Goal: Task Accomplishment & Management: Use online tool/utility

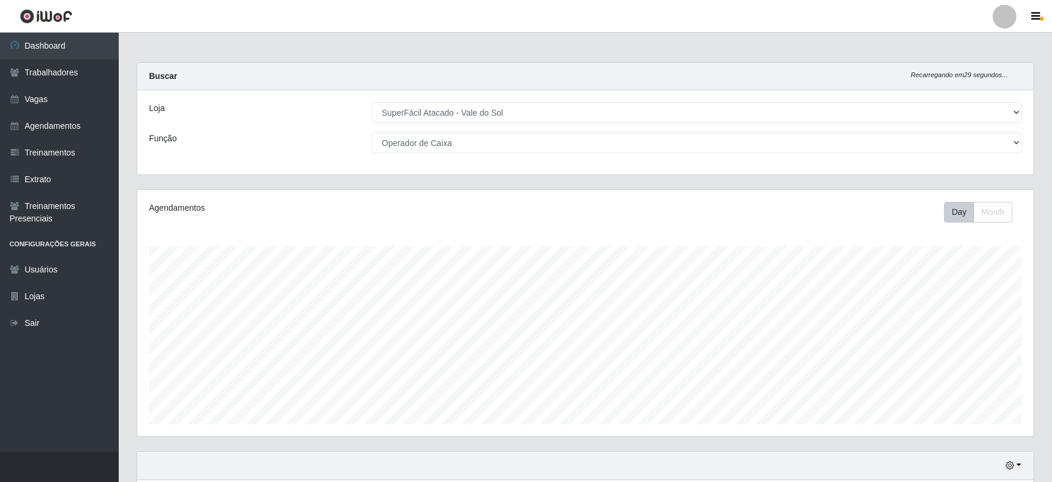
select select "502"
select select "72"
click at [372, 132] on select "[Selecione...] Embalador Embalador + Embalador ++ Operador de Caixa Operador de…" at bounding box center [697, 142] width 650 height 21
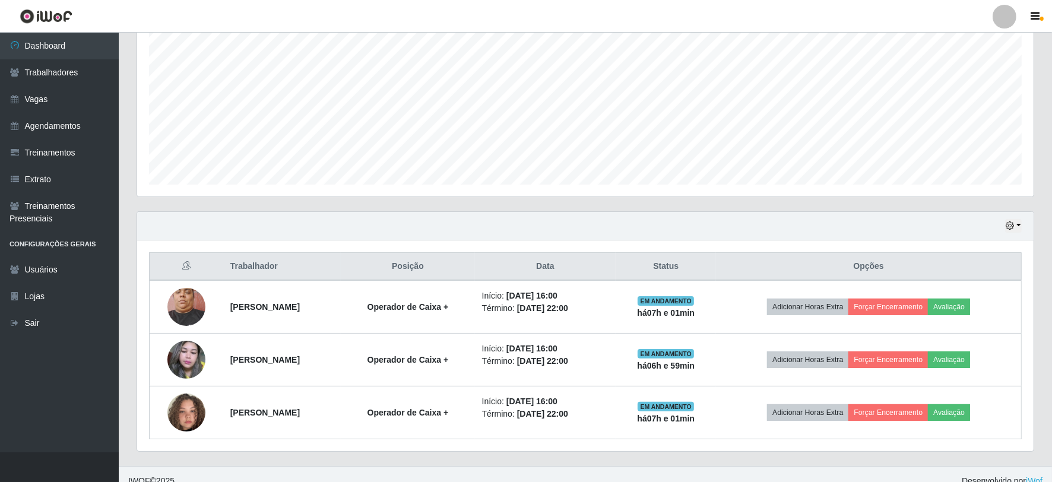
scroll to position [253, 0]
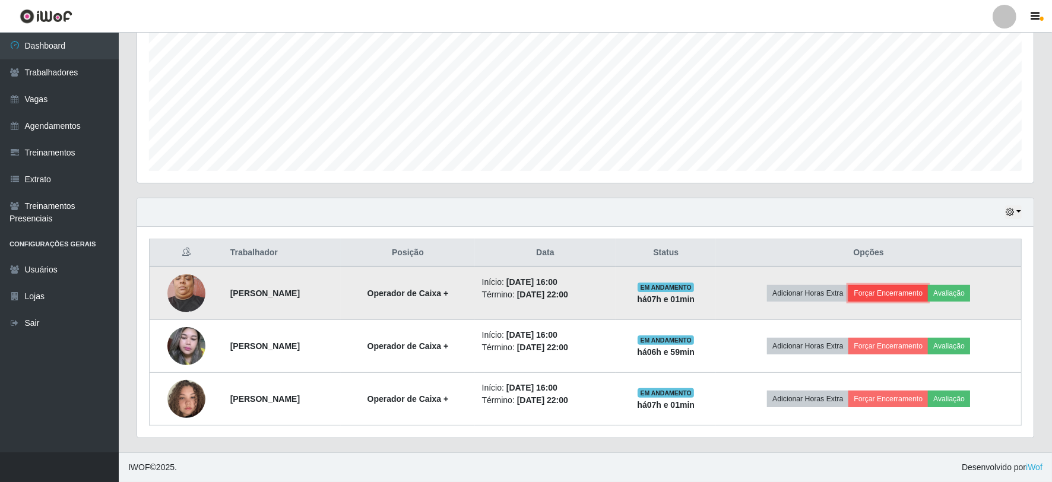
click at [902, 294] on button "Forçar Encerramento" at bounding box center [888, 293] width 80 height 17
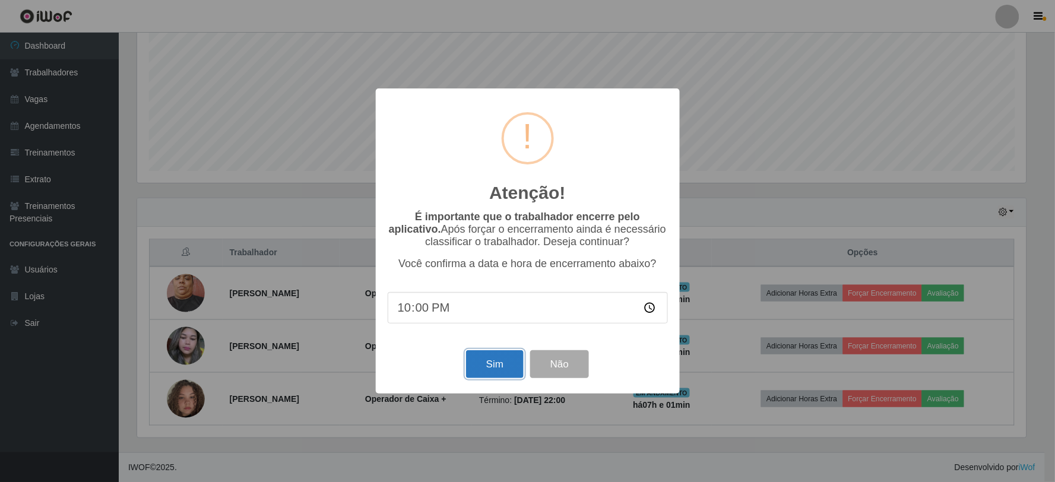
click at [490, 358] on button "Sim" at bounding box center [495, 364] width 58 height 28
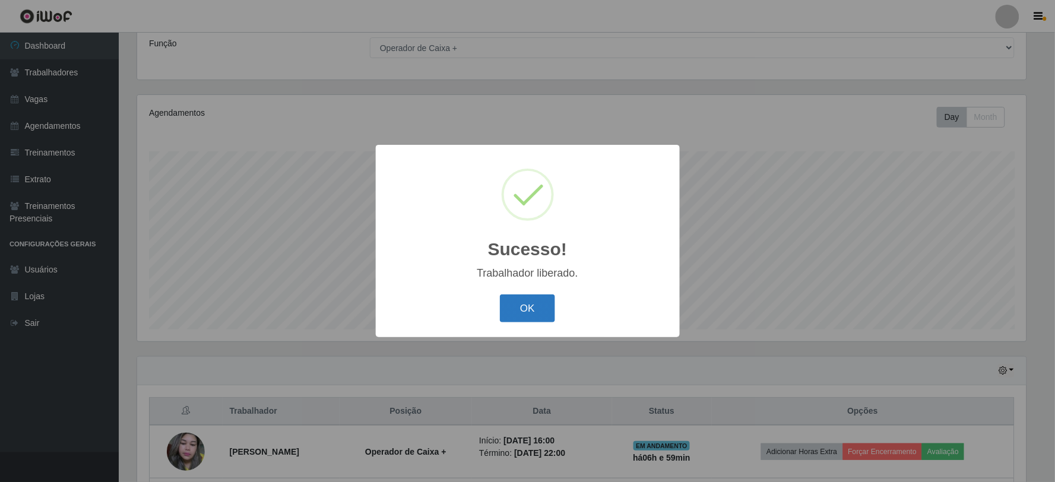
click at [518, 300] on button "OK" at bounding box center [527, 308] width 55 height 28
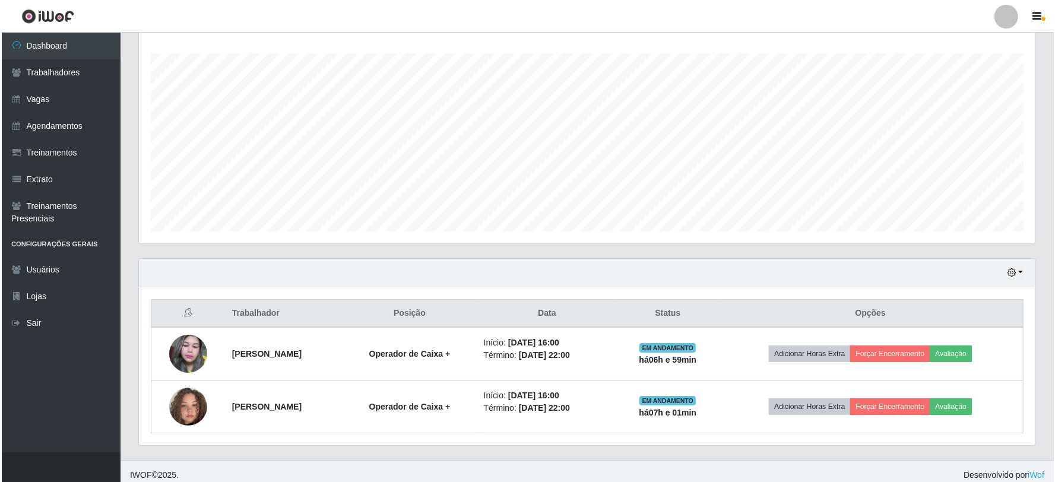
scroll to position [201, 0]
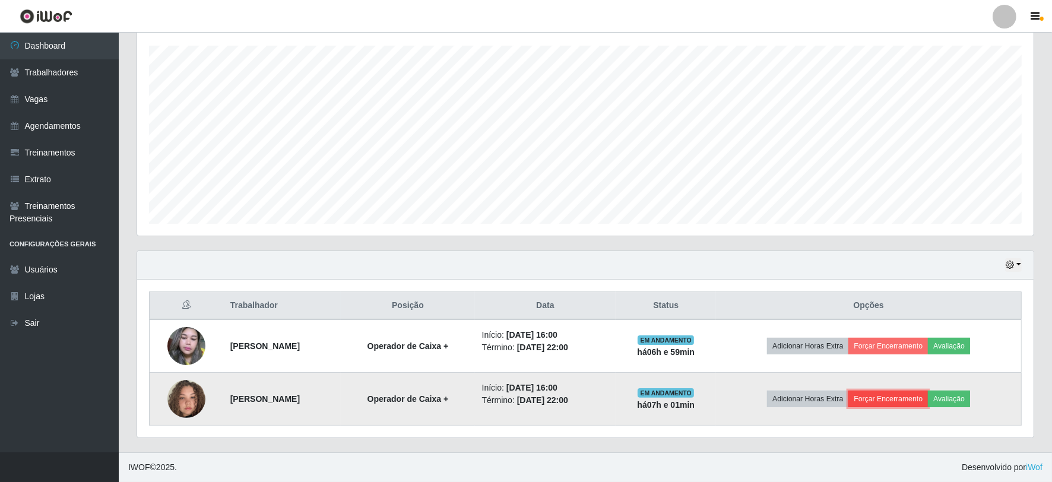
click at [927, 393] on button "Forçar Encerramento" at bounding box center [888, 399] width 80 height 17
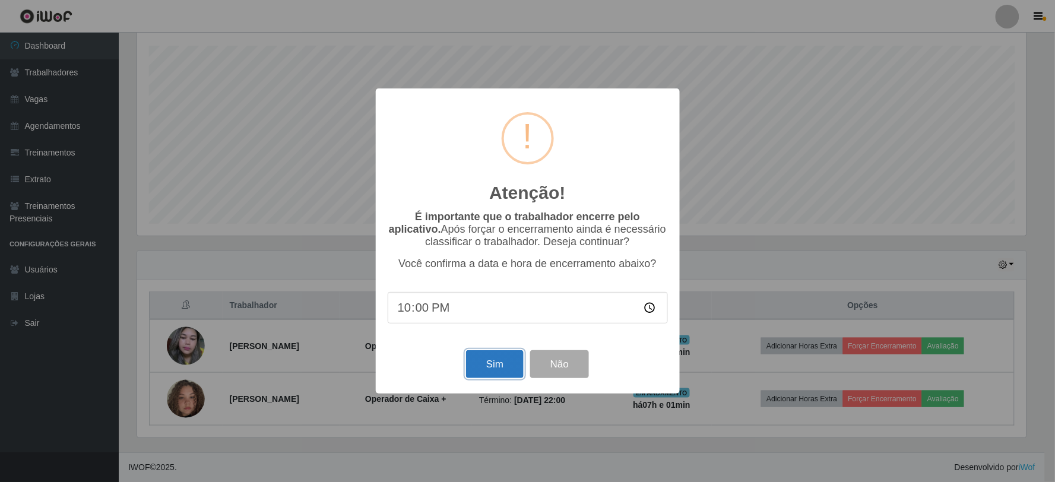
click at [497, 363] on button "Sim" at bounding box center [495, 364] width 58 height 28
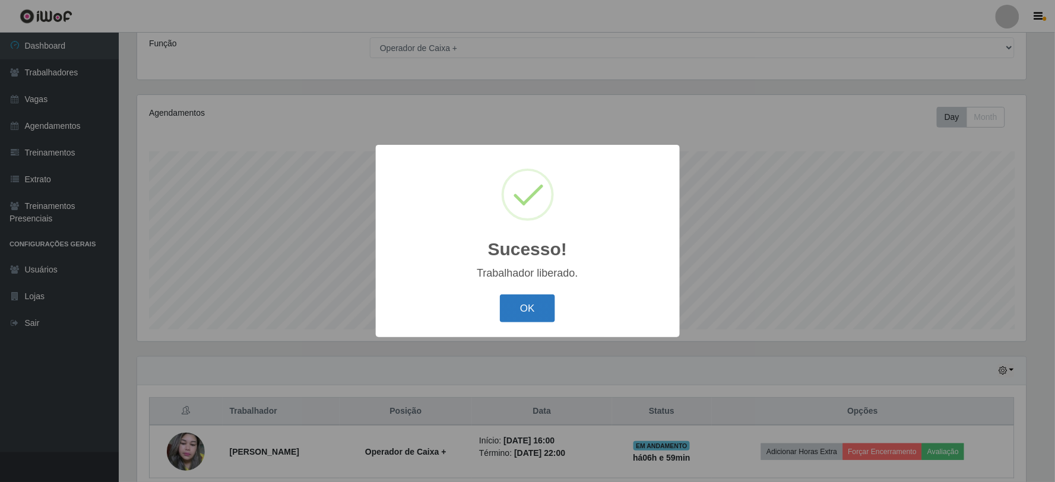
click at [531, 318] on button "OK" at bounding box center [527, 308] width 55 height 28
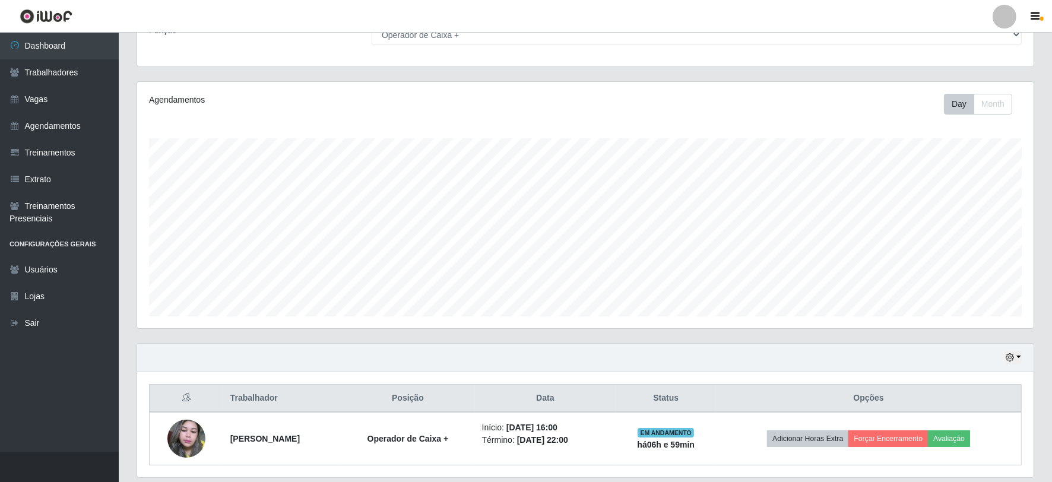
scroll to position [147, 0]
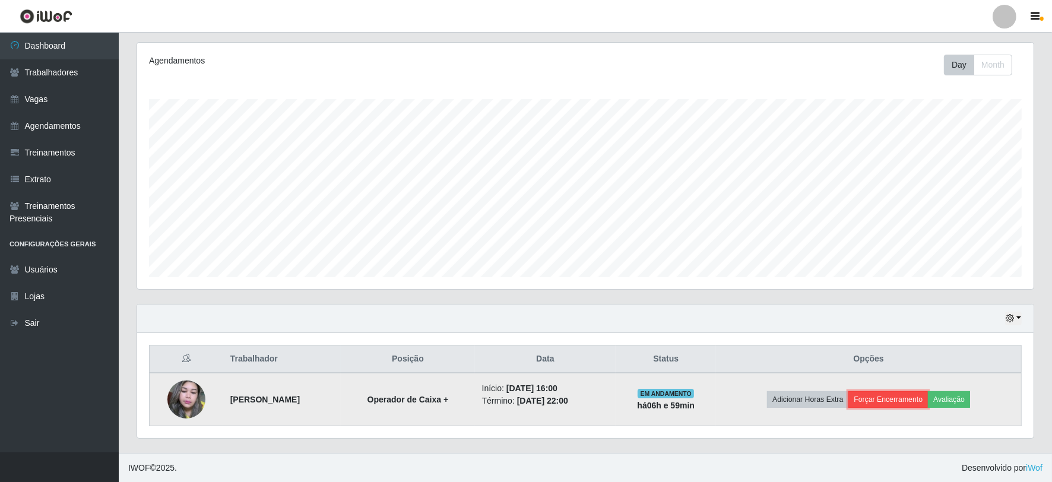
click at [912, 399] on button "Forçar Encerramento" at bounding box center [888, 399] width 80 height 17
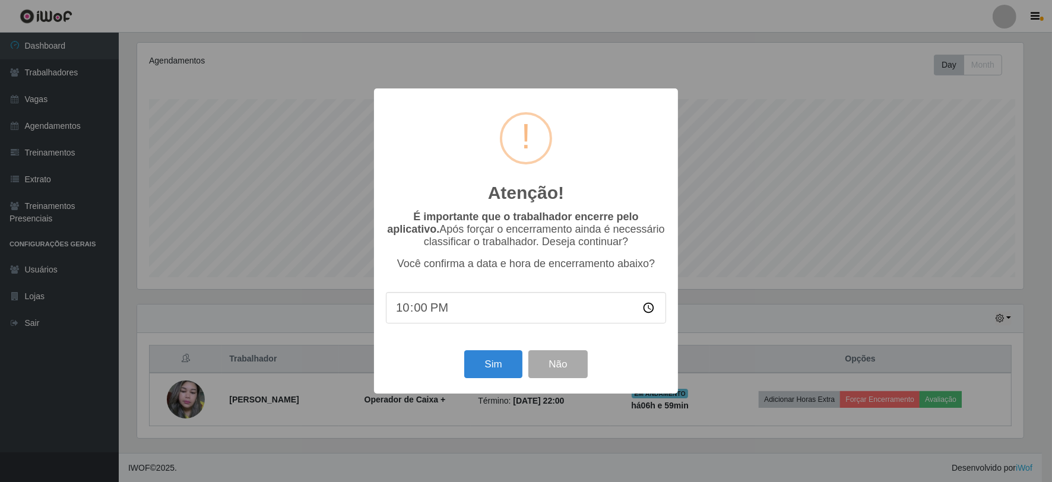
scroll to position [246, 889]
click at [507, 366] on button "Sim" at bounding box center [495, 364] width 58 height 28
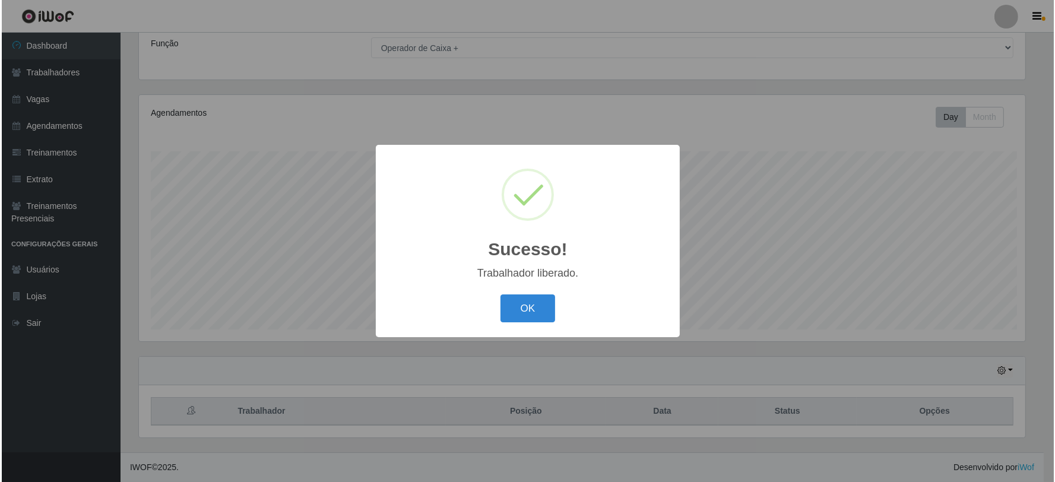
scroll to position [0, 0]
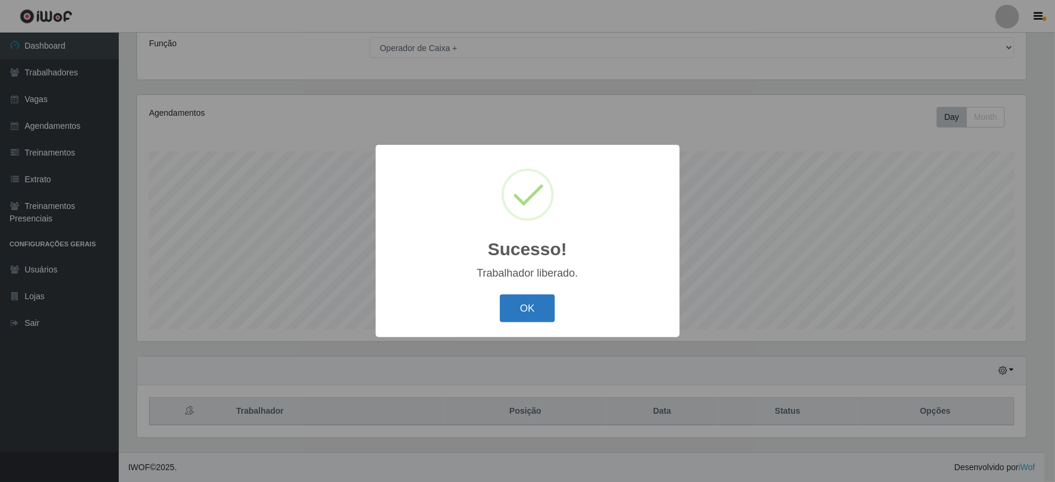
click at [531, 316] on button "OK" at bounding box center [527, 308] width 55 height 28
